Goal: Transaction & Acquisition: Purchase product/service

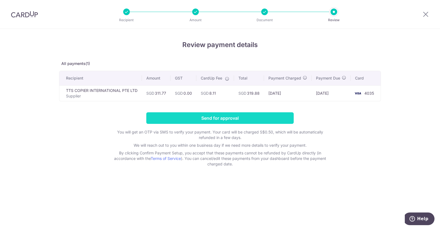
click at [223, 123] on input "Send for approval" at bounding box center [219, 118] width 147 height 12
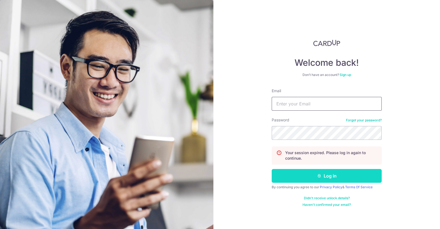
type input "acp@watertiger.com.sg"
click at [318, 174] on icon "submit" at bounding box center [319, 176] width 4 height 4
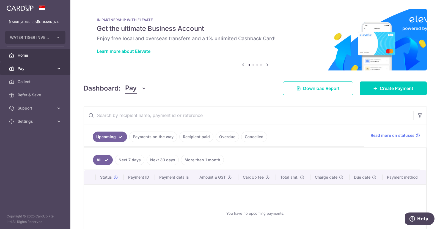
click at [21, 69] on span "Pay" at bounding box center [36, 69] width 36 height 6
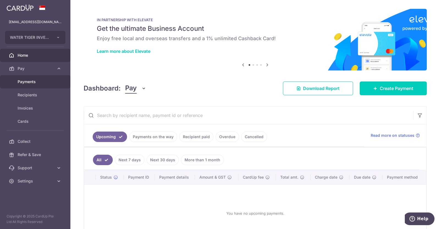
click at [24, 79] on span "Payments" at bounding box center [36, 82] width 36 height 6
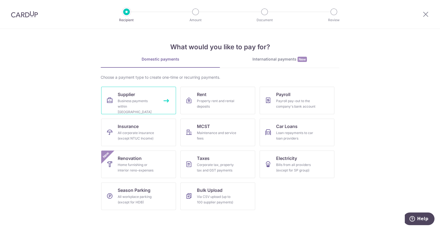
click at [122, 97] on span "Supplier" at bounding box center [126, 94] width 17 height 7
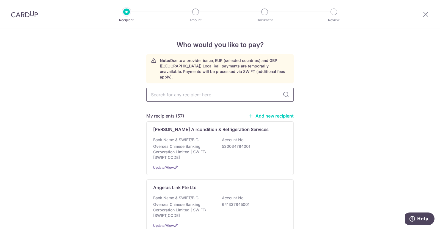
drag, startPoint x: 156, startPoint y: 78, endPoint x: 155, endPoint y: 83, distance: 4.7
drag, startPoint x: 157, startPoint y: 88, endPoint x: 160, endPoint y: 84, distance: 5.1
click at [157, 88] on input "text" at bounding box center [219, 95] width 147 height 14
type input "tts"
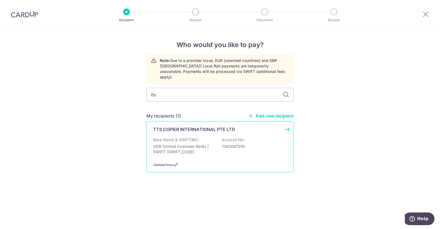
click at [178, 144] on p "UOB (United Overseas Bank) | SWIFT: UOVBSGSGXXX" at bounding box center [184, 149] width 62 height 11
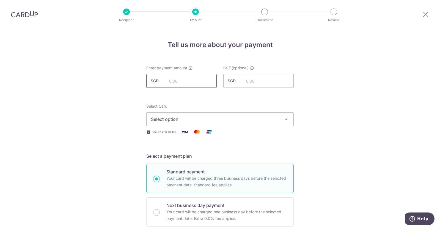
click at [177, 79] on input "text" at bounding box center [181, 81] width 70 height 14
type input "311.77"
click at [254, 116] on span "Select option" at bounding box center [215, 119] width 128 height 7
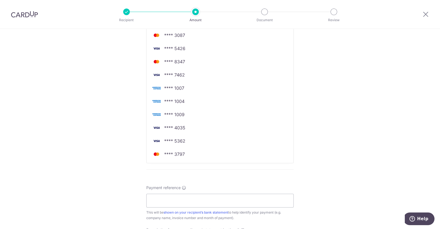
scroll to position [206, 0]
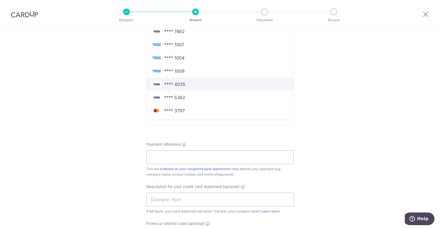
drag, startPoint x: 180, startPoint y: 83, endPoint x: 201, endPoint y: 107, distance: 31.8
click at [180, 83] on span "**** 4035" at bounding box center [174, 84] width 21 height 7
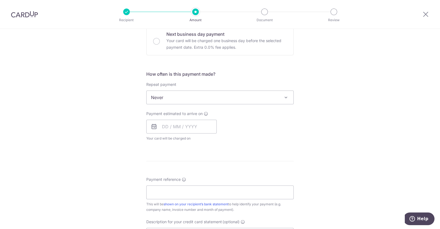
scroll to position [137, 0]
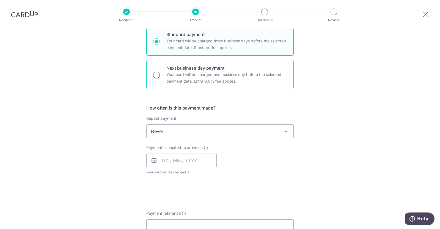
click at [156, 75] on input "Next business day payment Your card will be charged one business day before the…" at bounding box center [156, 75] width 7 height 7
radio input "true"
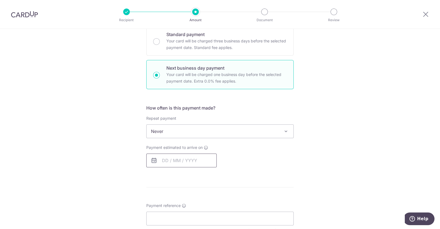
click at [189, 159] on input "text" at bounding box center [181, 160] width 70 height 14
click at [197, 210] on link "11" at bounding box center [201, 210] width 9 height 9
type input "[DATE]"
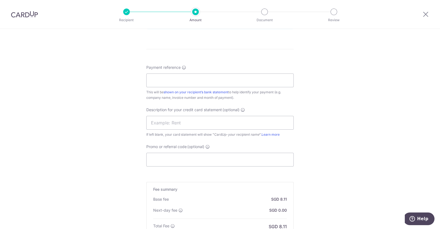
scroll to position [275, 0]
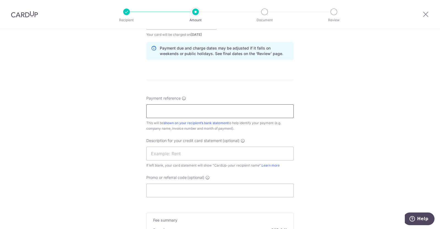
click at [172, 109] on input "Payment reference" at bounding box center [219, 111] width 147 height 14
type input "WTI TTS COPIER"
click at [171, 156] on input "text" at bounding box center [219, 154] width 147 height 14
type input "CARDUP"
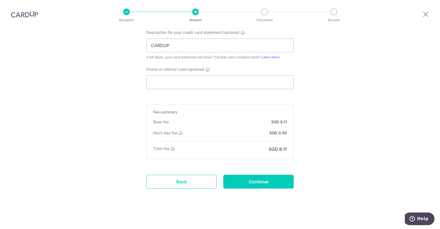
drag, startPoint x: 255, startPoint y: 178, endPoint x: 251, endPoint y: 178, distance: 3.3
click at [254, 178] on input "Continue" at bounding box center [258, 182] width 70 height 14
type input "Create Schedule"
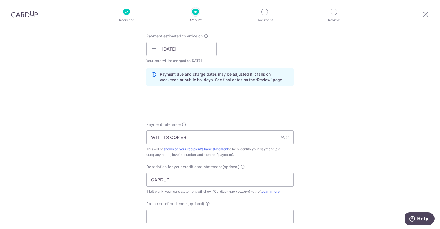
scroll to position [177, 0]
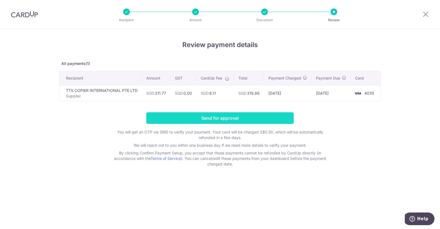
click at [226, 122] on input "Send for approval" at bounding box center [219, 118] width 147 height 12
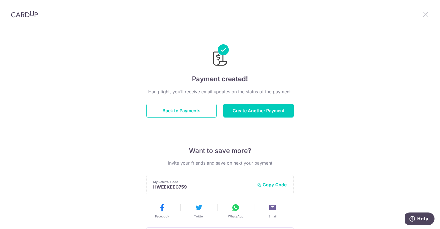
click at [424, 13] on icon at bounding box center [425, 14] width 7 height 7
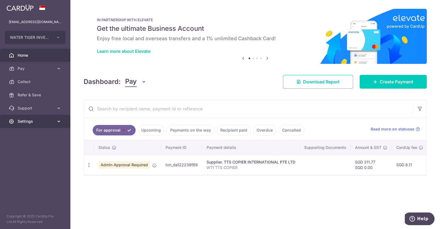
click at [31, 121] on span "Settings" at bounding box center [36, 122] width 36 height 6
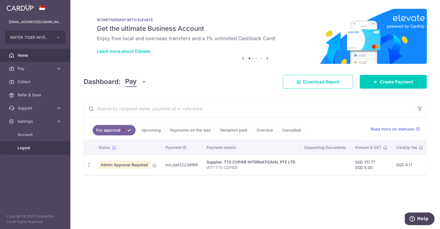
click at [25, 148] on span "Logout" at bounding box center [36, 148] width 36 height 6
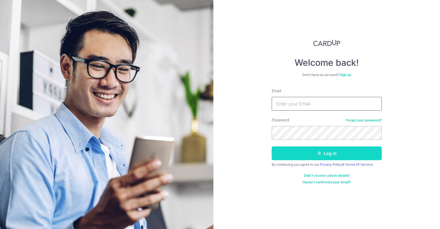
type input "[EMAIL_ADDRESS][DOMAIN_NAME]"
click at [301, 151] on button "Log in" at bounding box center [327, 153] width 110 height 14
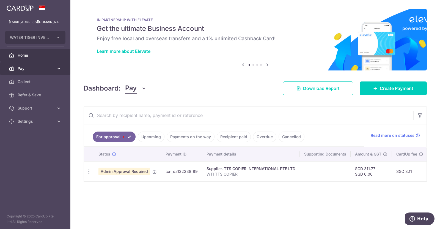
click at [27, 71] on span "Pay" at bounding box center [36, 69] width 36 height 6
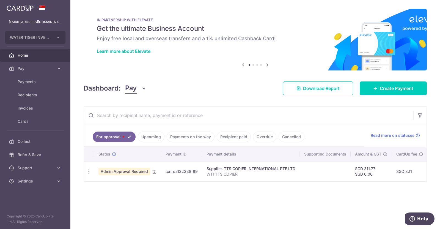
click at [148, 135] on link "Upcoming" at bounding box center [151, 136] width 27 height 10
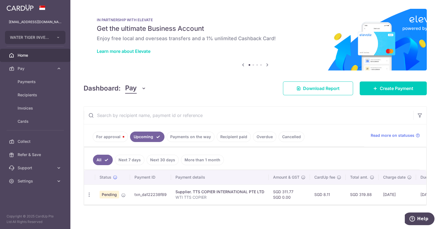
click at [106, 138] on link "For approval" at bounding box center [110, 136] width 35 height 10
